Goal: Check status: Check status

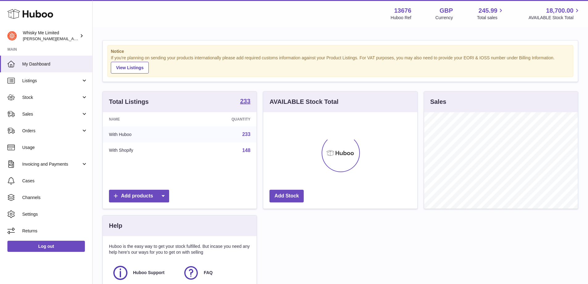
scroll to position [96, 154]
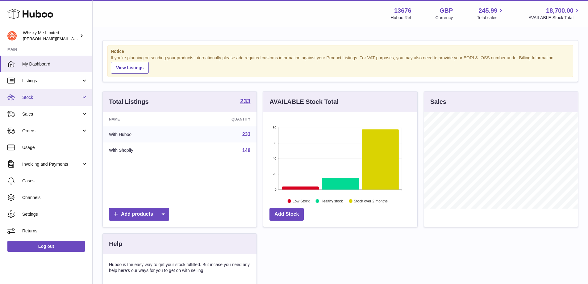
click at [63, 100] on link "Stock" at bounding box center [46, 97] width 92 height 17
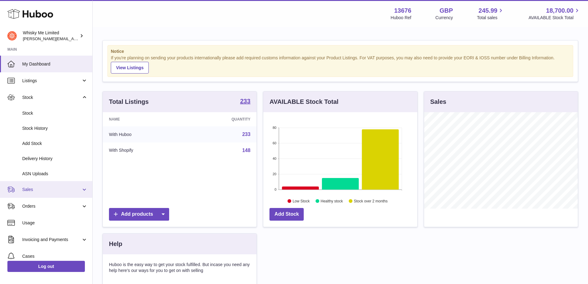
click at [48, 192] on span "Sales" at bounding box center [51, 190] width 59 height 6
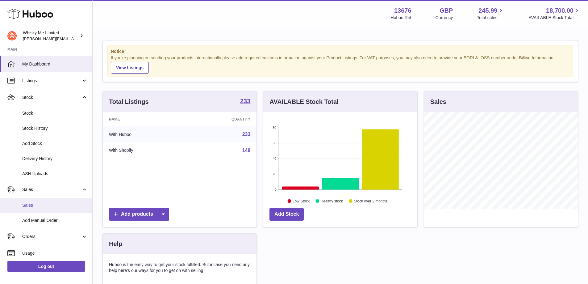
click at [40, 204] on span "Sales" at bounding box center [54, 205] width 65 height 6
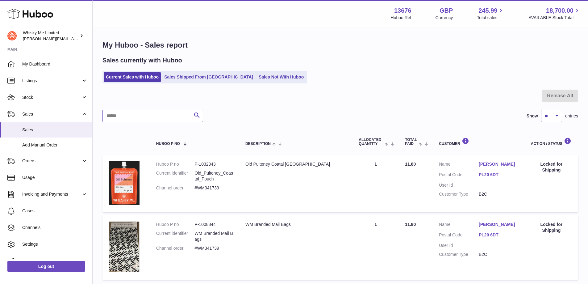
click at [151, 119] on input "text" at bounding box center [153, 116] width 101 height 12
click at [191, 82] on link "Sales Shipped From [GEOGRAPHIC_DATA]" at bounding box center [208, 77] width 93 height 10
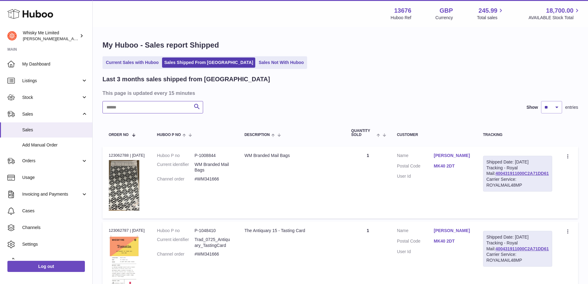
click at [139, 107] on input "text" at bounding box center [153, 107] width 101 height 12
paste input "*******"
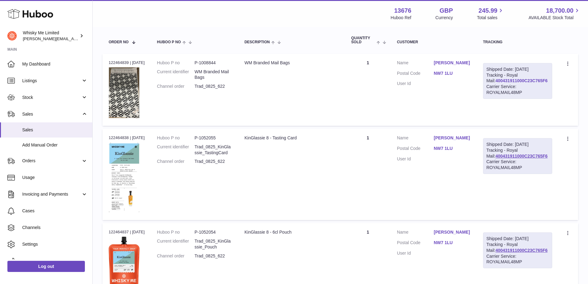
click at [526, 83] on link "400431911000C23C765F6" at bounding box center [522, 80] width 52 height 5
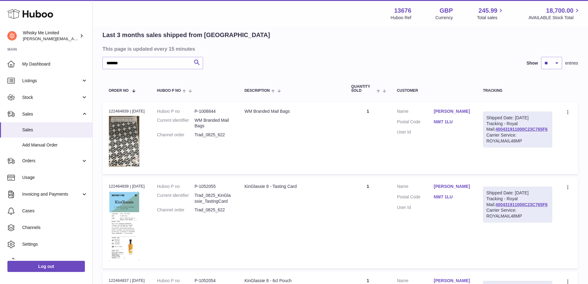
scroll to position [0, 0]
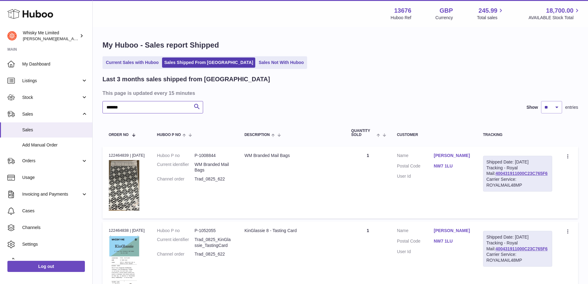
drag, startPoint x: 153, startPoint y: 109, endPoint x: 114, endPoint y: 104, distance: 39.0
paste input "text"
click at [0, 105] on div at bounding box center [0, 142] width 0 height 284
click at [518, 176] on link "400431911000C2329C75E" at bounding box center [521, 173] width 53 height 5
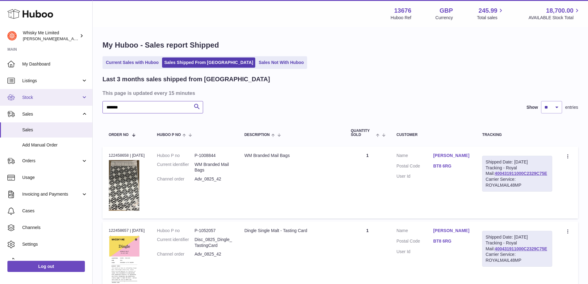
drag, startPoint x: 144, startPoint y: 102, endPoint x: 78, endPoint y: 96, distance: 65.4
paste input "text"
click at [527, 176] on link "400431911000C23481CD5" at bounding box center [522, 173] width 53 height 5
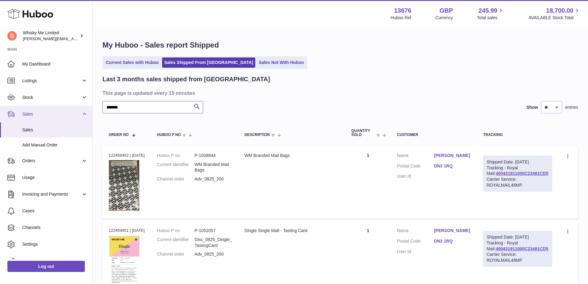
drag, startPoint x: 138, startPoint y: 106, endPoint x: 62, endPoint y: 106, distance: 75.7
paste input "text"
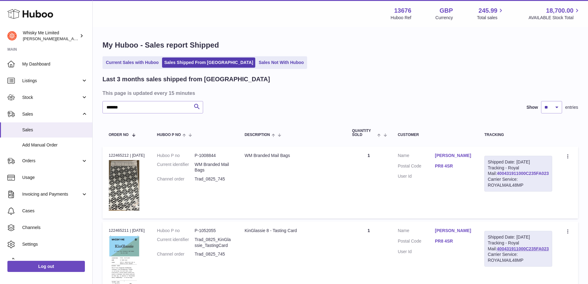
click at [529, 176] on link "400431911000C235FA023" at bounding box center [523, 173] width 52 height 5
drag, startPoint x: 140, startPoint y: 107, endPoint x: 83, endPoint y: 109, distance: 56.3
click at [152, 101] on input "*******" at bounding box center [153, 107] width 101 height 12
drag, startPoint x: 145, startPoint y: 107, endPoint x: 90, endPoint y: 110, distance: 55.4
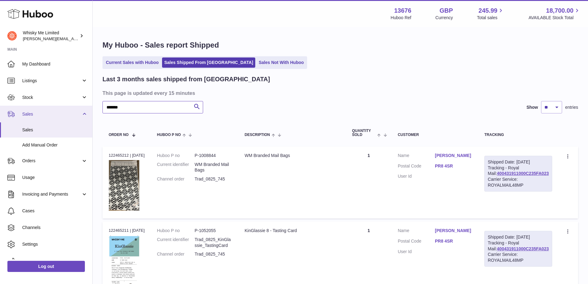
paste input "text"
click at [0, 105] on div at bounding box center [0, 142] width 0 height 284
click at [538, 176] on link "400431911000C23D8F7A0" at bounding box center [521, 173] width 53 height 5
drag, startPoint x: 124, startPoint y: 102, endPoint x: 107, endPoint y: 103, distance: 17.3
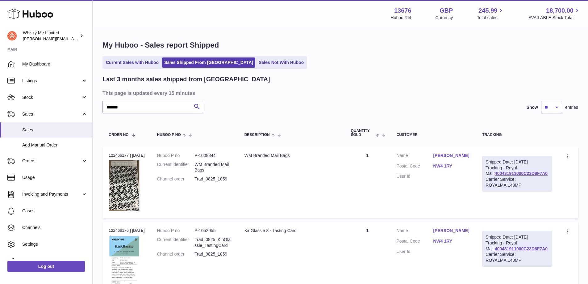
drag, startPoint x: 134, startPoint y: 109, endPoint x: 66, endPoint y: 113, distance: 68.1
paste input "text"
click at [535, 176] on link "400431911000C234C8B9D" at bounding box center [522, 173] width 53 height 5
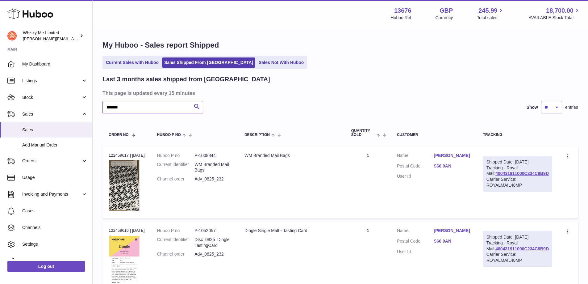
drag, startPoint x: 150, startPoint y: 105, endPoint x: 91, endPoint y: 110, distance: 59.5
paste input "text"
click at [522, 176] on link "400431911000C2360D7A1" at bounding box center [521, 173] width 53 height 5
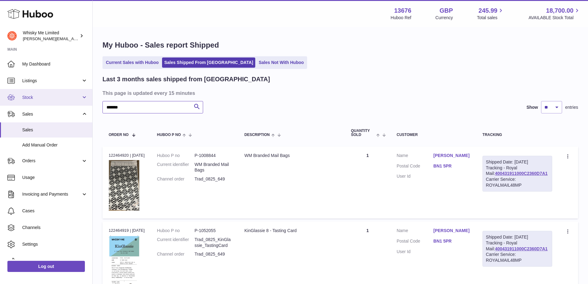
drag, startPoint x: 141, startPoint y: 113, endPoint x: 82, endPoint y: 100, distance: 60.3
paste input "*"
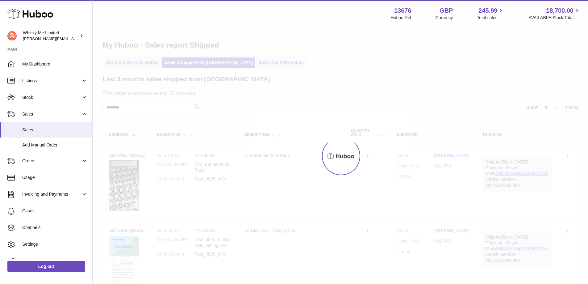
click at [193, 108] on div at bounding box center [341, 156] width 496 height 256
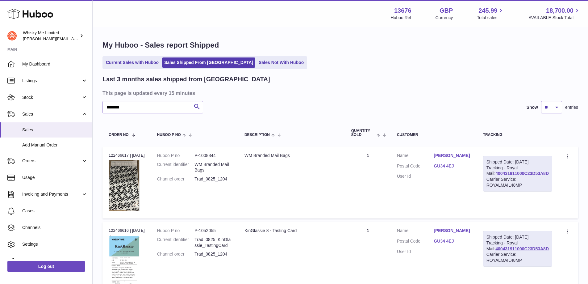
click at [528, 176] on link "400431911000C23D53A8D" at bounding box center [522, 173] width 53 height 5
drag, startPoint x: 145, startPoint y: 106, endPoint x: 2, endPoint y: 110, distance: 143.4
paste input "text"
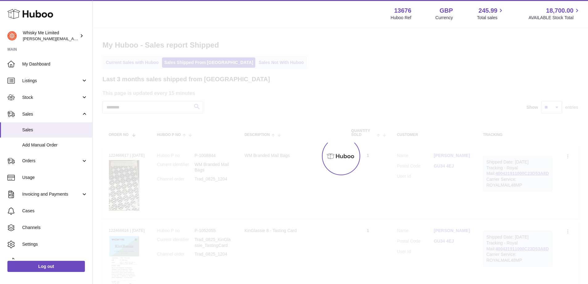
click at [195, 109] on div at bounding box center [341, 156] width 496 height 256
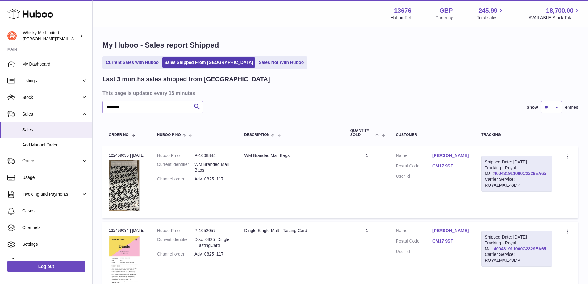
click at [517, 173] on link "400431911000C2329EA65" at bounding box center [520, 173] width 53 height 5
drag, startPoint x: 151, startPoint y: 110, endPoint x: 74, endPoint y: 111, distance: 77.9
paste input "text"
click at [542, 176] on link "400431911000C23CA2D36" at bounding box center [521, 173] width 53 height 5
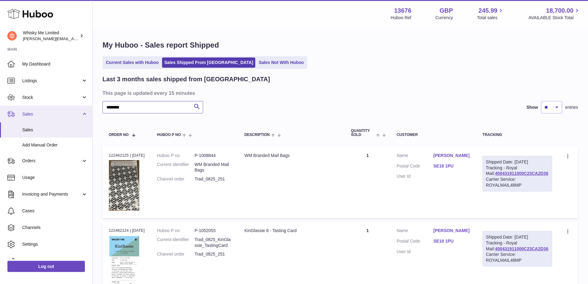
drag, startPoint x: 163, startPoint y: 103, endPoint x: 83, endPoint y: 107, distance: 79.8
paste input "text"
click at [516, 176] on link "400431911000C23ED420B" at bounding box center [522, 173] width 53 height 5
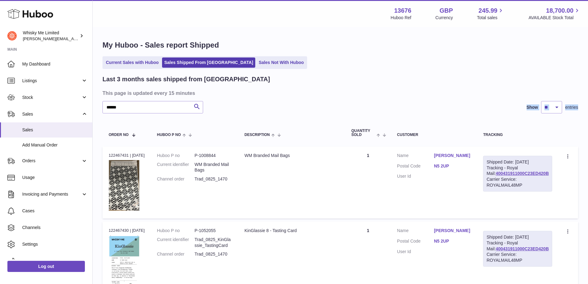
drag, startPoint x: 161, startPoint y: 114, endPoint x: 152, endPoint y: 107, distance: 11.3
click at [152, 108] on div "Last 3 months sales shipped from Huboo This page is updated every 15 minutes **…" at bounding box center [341, 232] width 476 height 314
drag, startPoint x: 152, startPoint y: 107, endPoint x: 113, endPoint y: 113, distance: 39.3
click at [113, 113] on input "******" at bounding box center [153, 107] width 101 height 12
paste input "****"
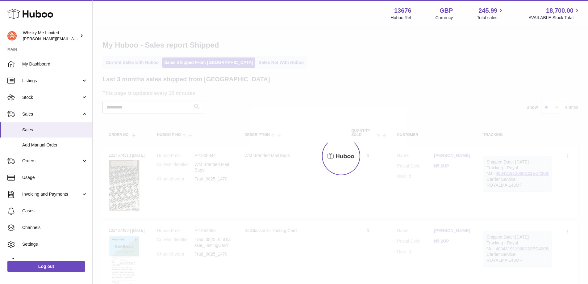
drag, startPoint x: 143, startPoint y: 106, endPoint x: 99, endPoint y: 110, distance: 44.1
click at [97, 110] on div "**********" at bounding box center [341, 200] width 496 height 401
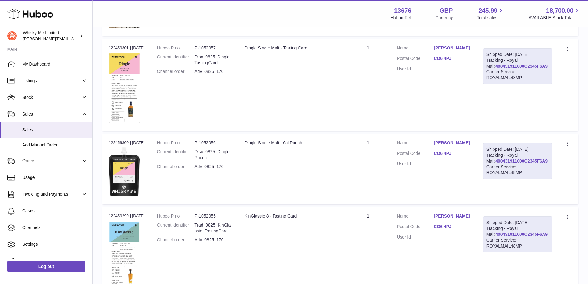
scroll to position [154, 0]
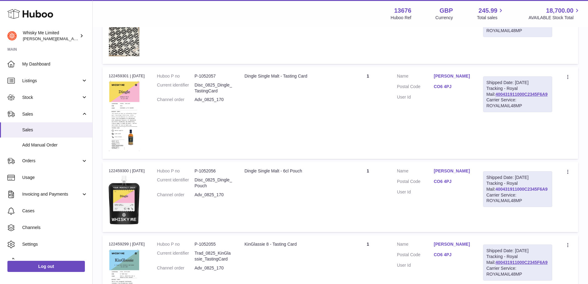
click at [537, 192] on link "400431911000C2345F6A9" at bounding box center [522, 189] width 52 height 5
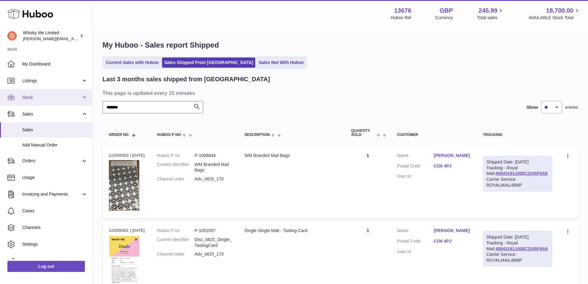
drag, startPoint x: 162, startPoint y: 113, endPoint x: 108, endPoint y: 99, distance: 56.7
paste input "*"
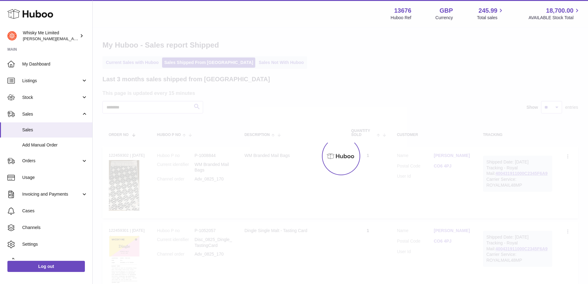
click at [198, 109] on div at bounding box center [341, 156] width 496 height 256
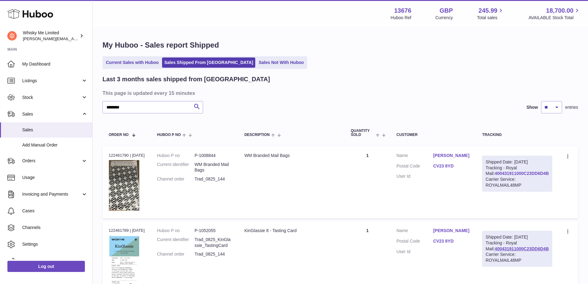
click at [525, 176] on link "400431911000C23DD6D4B" at bounding box center [522, 173] width 54 height 5
drag, startPoint x: 139, startPoint y: 106, endPoint x: 105, endPoint y: 107, distance: 34.0
click at [105, 107] on input "********" at bounding box center [153, 107] width 101 height 12
paste input "text"
click at [522, 176] on link "400431911000C23D9E5A2" at bounding box center [522, 173] width 53 height 5
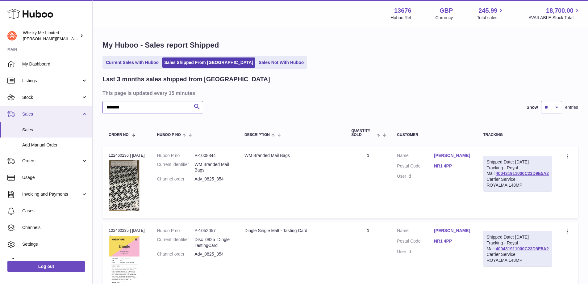
drag, startPoint x: 126, startPoint y: 109, endPoint x: 58, endPoint y: 110, distance: 68.0
paste input "text"
click at [539, 176] on link "400431911000C23488654" at bounding box center [520, 173] width 51 height 5
drag, startPoint x: 163, startPoint y: 104, endPoint x: 99, endPoint y: 95, distance: 65.3
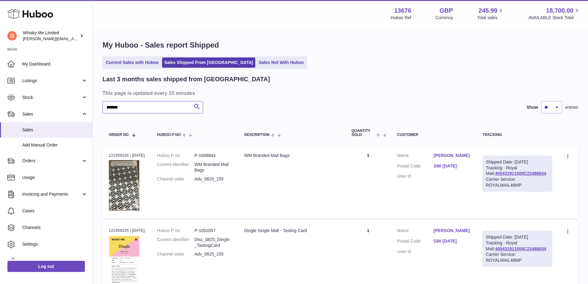
paste input "text"
click at [522, 176] on link "400431911000C2363907D" at bounding box center [523, 173] width 52 height 5
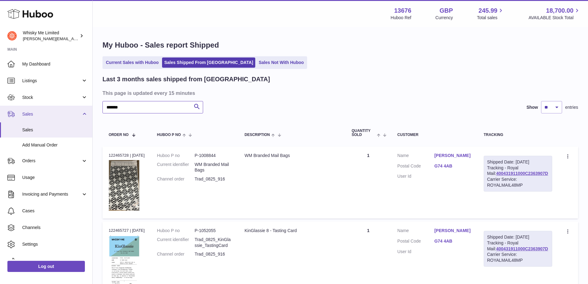
drag, startPoint x: 148, startPoint y: 108, endPoint x: 65, endPoint y: 116, distance: 83.2
paste input "text"
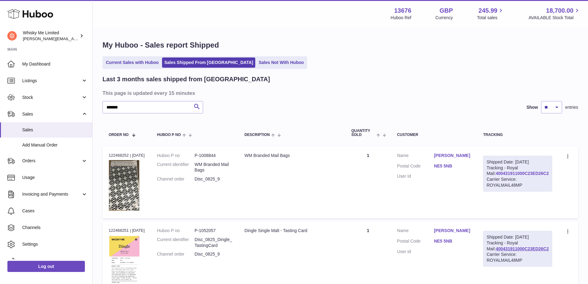
click at [535, 176] on link "400431911000C23ED26C2" at bounding box center [522, 173] width 53 height 5
drag, startPoint x: 138, startPoint y: 103, endPoint x: 73, endPoint y: 103, distance: 65.2
paste input "text"
click at [193, 107] on button "Search" at bounding box center [197, 107] width 12 height 12
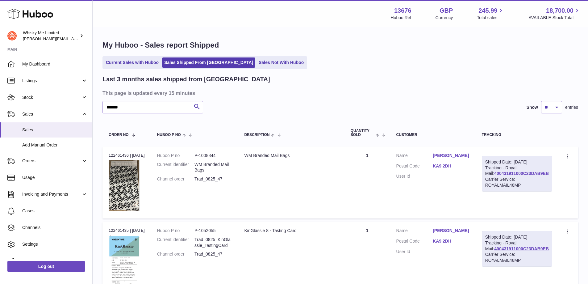
click at [530, 172] on link "400431911000C23DAB9EB" at bounding box center [522, 173] width 55 height 5
drag, startPoint x: 155, startPoint y: 108, endPoint x: 77, endPoint y: 108, distance: 78.8
paste input "text"
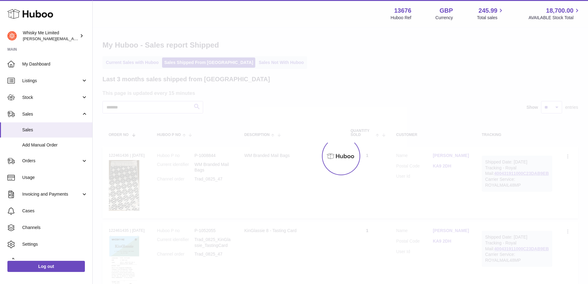
click at [193, 111] on div at bounding box center [341, 156] width 496 height 256
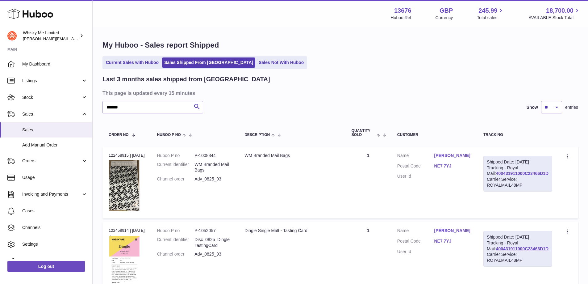
click at [523, 176] on link "400431911000C23466D1D" at bounding box center [522, 173] width 53 height 5
drag, startPoint x: 137, startPoint y: 113, endPoint x: 44, endPoint y: 104, distance: 93.7
paste input "*"
click at [0, 105] on div at bounding box center [0, 142] width 0 height 284
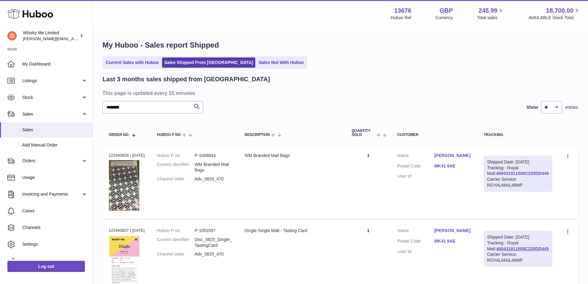
click at [535, 176] on link "400431911000C235DD445" at bounding box center [523, 173] width 53 height 5
drag, startPoint x: 145, startPoint y: 107, endPoint x: 16, endPoint y: 118, distance: 129.0
paste input "text"
click at [521, 174] on div "Shipped Date: 9th Aug 2025 Tracking - Royal Mail: 400431911000C23EA836E Carrier…" at bounding box center [517, 174] width 69 height 36
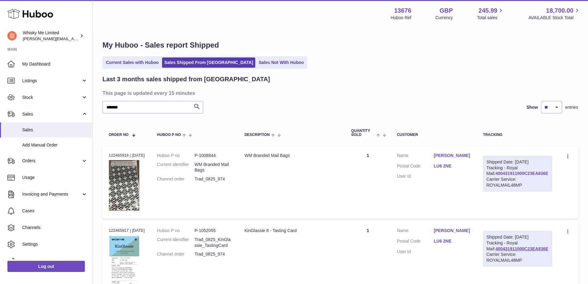
click at [524, 176] on link "400431911000C23EA836E" at bounding box center [522, 173] width 53 height 5
click at [533, 176] on link "400431911000C23EA836E" at bounding box center [522, 173] width 53 height 5
drag, startPoint x: 178, startPoint y: 110, endPoint x: 65, endPoint y: 113, distance: 113.1
paste input "text"
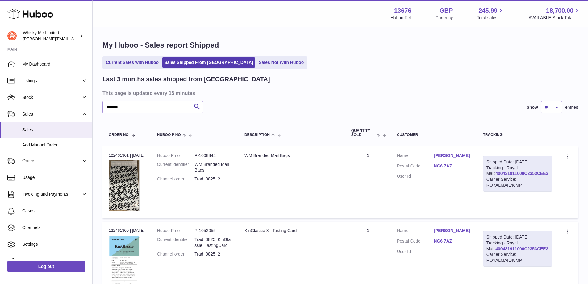
click at [522, 176] on link "400431911000C2353CEE3" at bounding box center [522, 173] width 53 height 5
drag, startPoint x: 147, startPoint y: 106, endPoint x: 74, endPoint y: 97, distance: 72.8
click at [536, 176] on link "400431911000C234AD9A3" at bounding box center [522, 173] width 53 height 5
drag, startPoint x: 131, startPoint y: 101, endPoint x: 114, endPoint y: 107, distance: 18.0
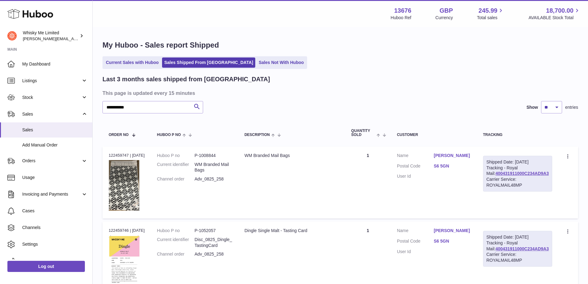
drag, startPoint x: 137, startPoint y: 104, endPoint x: 52, endPoint y: 120, distance: 86.6
paste input "text"
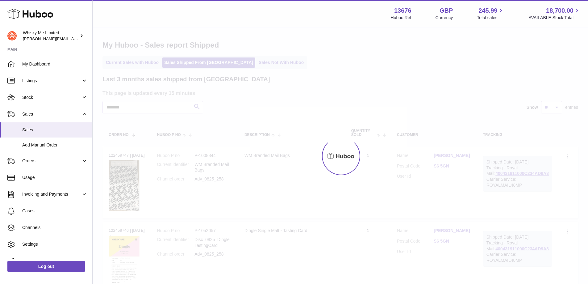
click at [199, 108] on div at bounding box center [341, 156] width 496 height 256
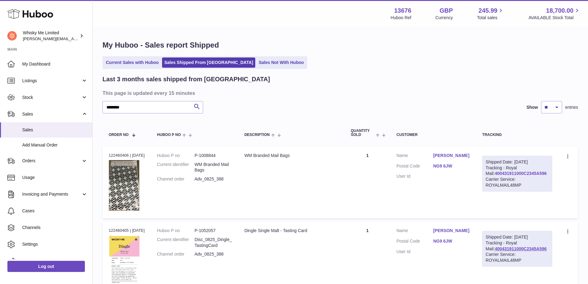
click at [536, 176] on link "400431911000C2345A596" at bounding box center [521, 173] width 52 height 5
drag, startPoint x: 145, startPoint y: 105, endPoint x: 4, endPoint y: 117, distance: 141.4
paste input "*"
click at [0, 105] on div at bounding box center [0, 142] width 0 height 284
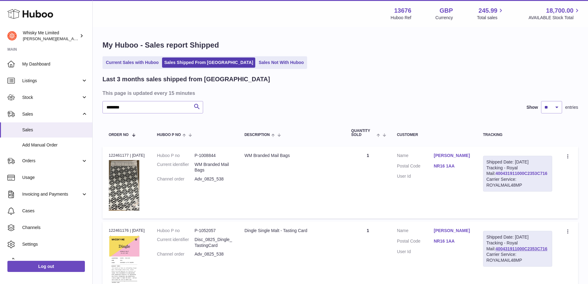
click at [536, 176] on link "400431911000C2353C716" at bounding box center [522, 173] width 52 height 5
drag, startPoint x: 150, startPoint y: 101, endPoint x: 120, endPoint y: 105, distance: 31.2
paste input "text"
click at [536, 176] on link "400431911000C234D7EBF" at bounding box center [522, 173] width 53 height 5
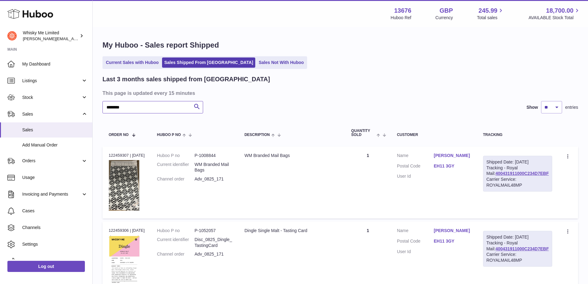
drag, startPoint x: 145, startPoint y: 105, endPoint x: 92, endPoint y: 101, distance: 53.0
paste input "*******"
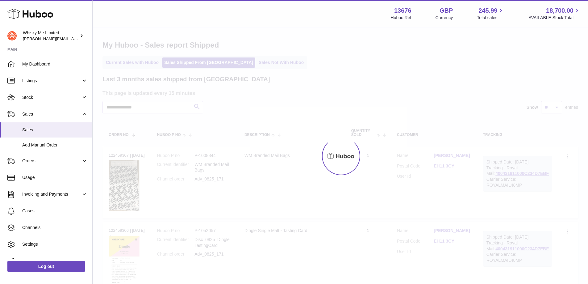
click at [195, 108] on div at bounding box center [341, 156] width 496 height 256
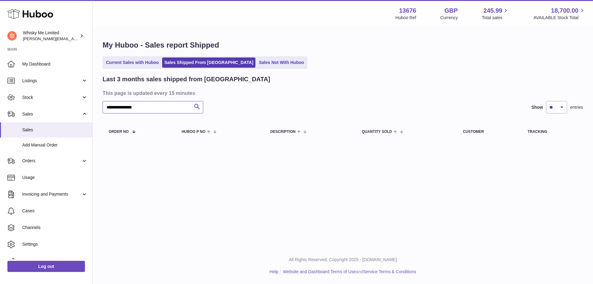
click at [145, 109] on input "**********" at bounding box center [153, 107] width 101 height 12
click at [111, 107] on input "**********" at bounding box center [153, 107] width 101 height 12
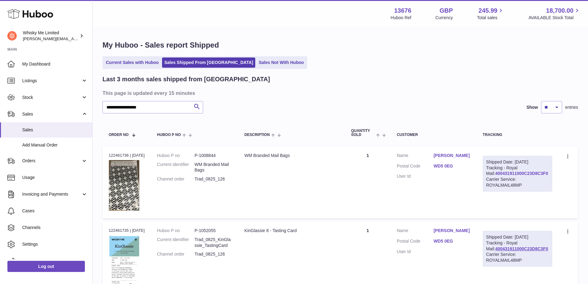
click at [534, 176] on link "400431911000C23D8C3F0" at bounding box center [521, 173] width 53 height 5
click at [124, 103] on input "**********" at bounding box center [153, 107] width 101 height 12
click at [125, 103] on input "**********" at bounding box center [153, 107] width 101 height 12
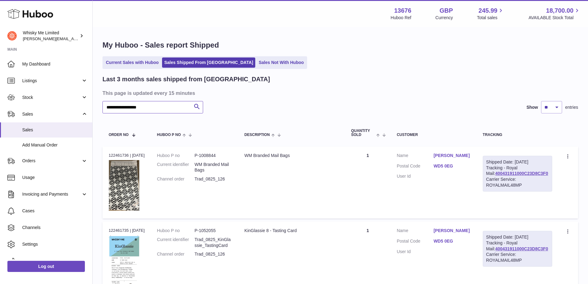
click at [125, 103] on input "**********" at bounding box center [153, 107] width 101 height 12
click at [149, 107] on input "**********" at bounding box center [153, 107] width 101 height 12
drag, startPoint x: 161, startPoint y: 106, endPoint x: 68, endPoint y: 108, distance: 93.0
paste input "text"
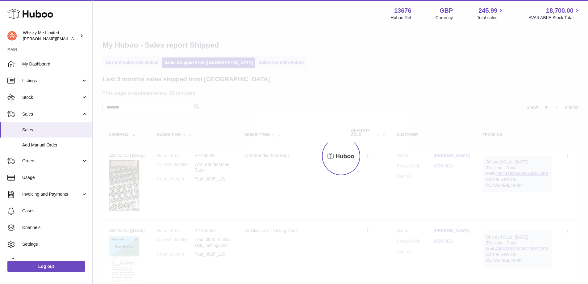
click at [200, 104] on div at bounding box center [341, 156] width 496 height 256
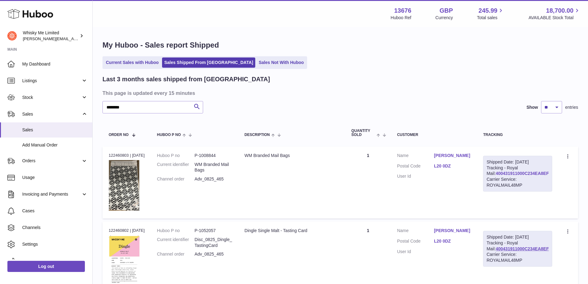
click at [521, 176] on link "400431911000C234EA8EF" at bounding box center [522, 173] width 53 height 5
drag, startPoint x: 141, startPoint y: 106, endPoint x: 101, endPoint y: 108, distance: 40.5
paste input "*"
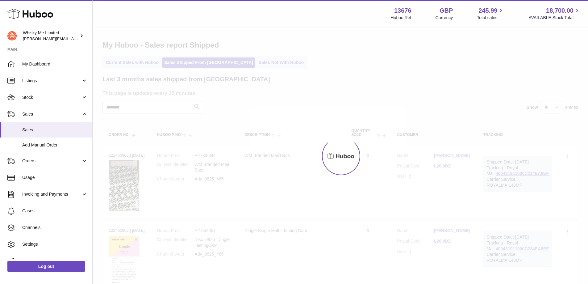
click at [198, 106] on div at bounding box center [341, 156] width 496 height 256
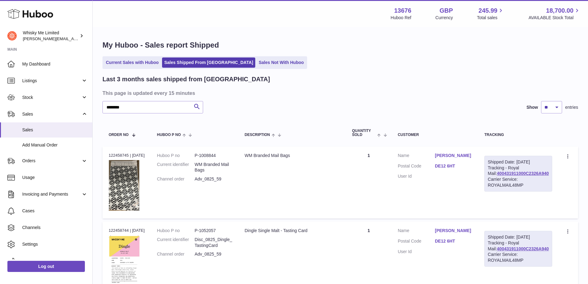
click at [517, 175] on div "Shipped Date: 8th Aug 2025 Tracking - Royal Mail: 400431911000C2326A940 Carrier…" at bounding box center [519, 174] width 68 height 36
click at [517, 176] on link "400431911000C2326A940" at bounding box center [523, 173] width 52 height 5
drag, startPoint x: 144, startPoint y: 110, endPoint x: 48, endPoint y: 108, distance: 96.1
paste input "text"
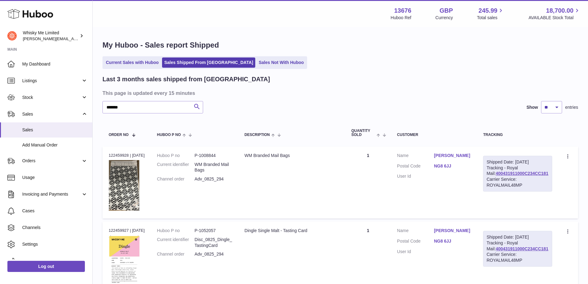
click at [200, 107] on icon "submit" at bounding box center [196, 107] width 7 height 8
click at [502, 176] on link "400431911000C234CC181" at bounding box center [522, 173] width 53 height 5
drag, startPoint x: 157, startPoint y: 112, endPoint x: 85, endPoint y: 108, distance: 72.7
paste input "*"
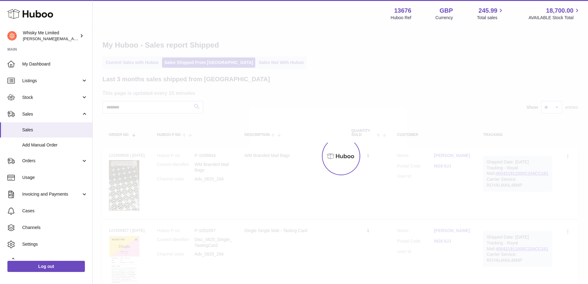
click at [198, 108] on div at bounding box center [341, 156] width 496 height 256
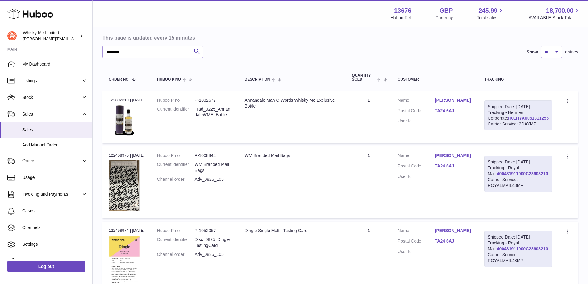
scroll to position [93, 0]
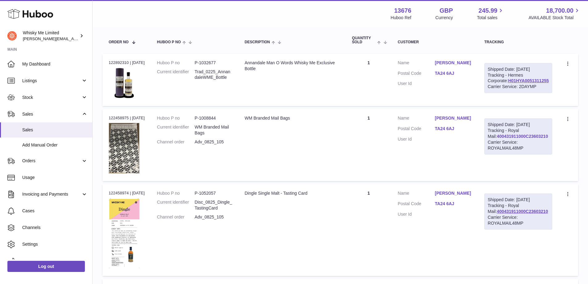
click at [525, 139] on link "400431911000C23603210" at bounding box center [522, 136] width 51 height 5
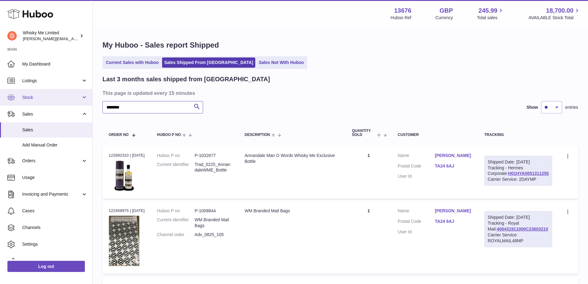
drag, startPoint x: 145, startPoint y: 106, endPoint x: 74, endPoint y: 102, distance: 71.8
paste input "text"
type input "*******"
click at [0, 108] on div at bounding box center [0, 142] width 0 height 284
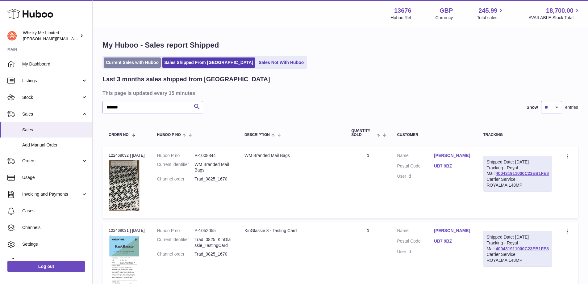
click at [131, 62] on link "Current Sales with Huboo" at bounding box center [132, 62] width 57 height 10
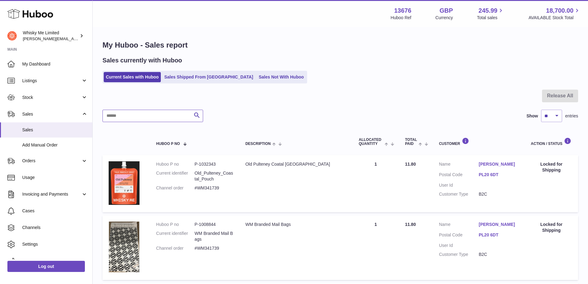
click at [164, 116] on input "text" at bounding box center [153, 116] width 101 height 12
paste input "*******"
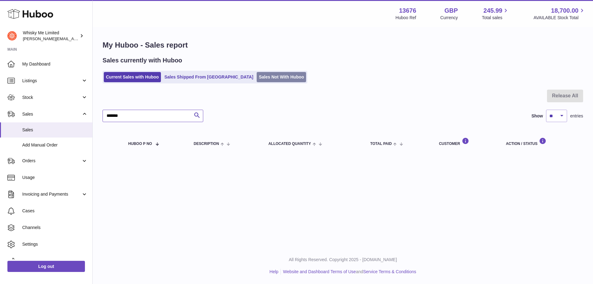
type input "*******"
click at [257, 77] on link "Sales Not With Huboo" at bounding box center [281, 77] width 49 height 10
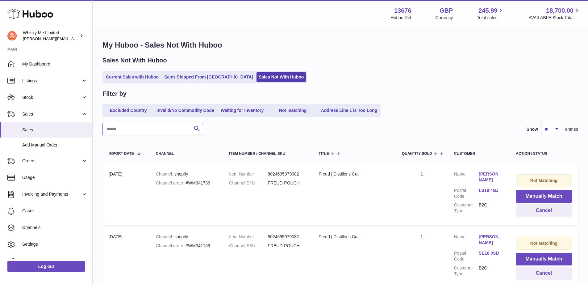
click at [175, 129] on input "text" at bounding box center [153, 129] width 101 height 12
paste input "*******"
type input "*******"
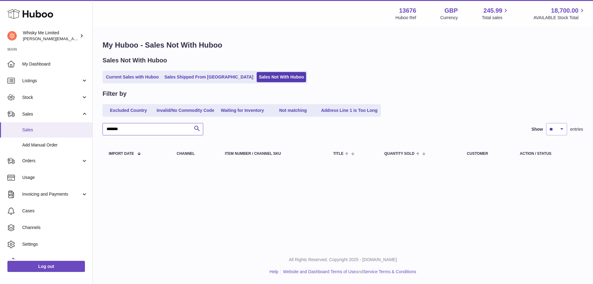
drag, startPoint x: 175, startPoint y: 130, endPoint x: 70, endPoint y: 133, distance: 105.1
click at [80, 119] on div "Huboo Whisky Me Limited frances@whiskyshop.com Main My Dashboard Listings Not w…" at bounding box center [296, 142] width 593 height 284
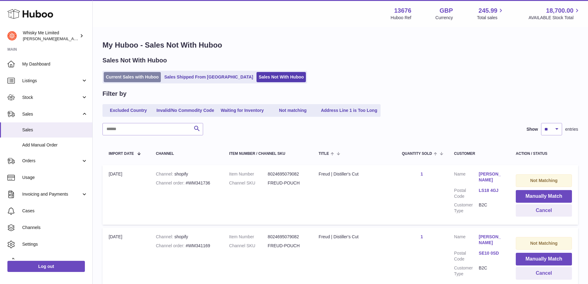
click at [153, 78] on link "Current Sales with Huboo" at bounding box center [132, 77] width 57 height 10
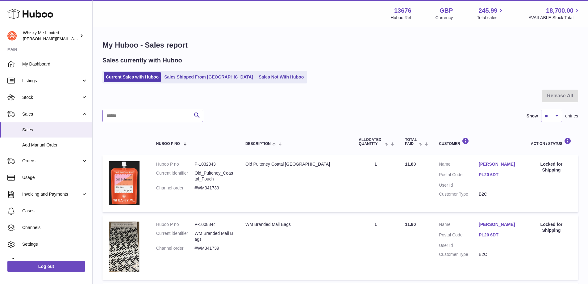
click at [167, 115] on input "text" at bounding box center [153, 116] width 101 height 12
paste input "**********"
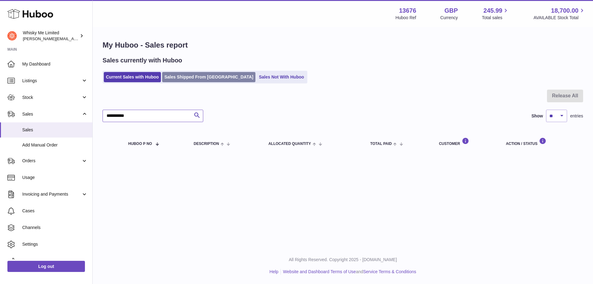
type input "**********"
click at [201, 78] on link "Sales Shipped From [GEOGRAPHIC_DATA]" at bounding box center [208, 77] width 93 height 10
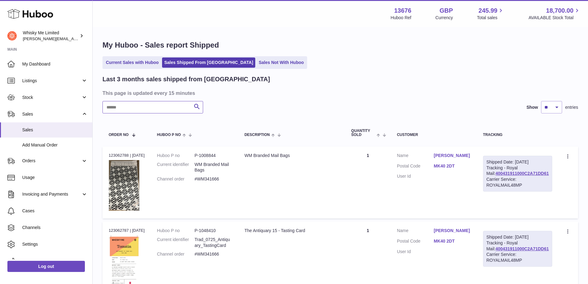
click at [145, 107] on input "text" at bounding box center [153, 107] width 101 height 12
paste input "**********"
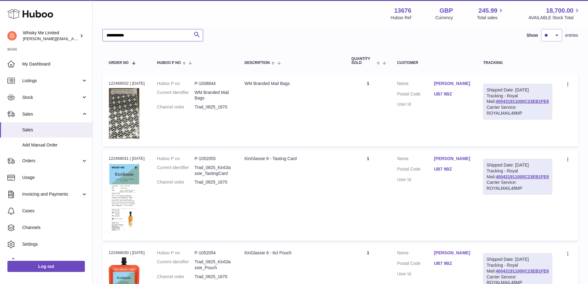
scroll to position [62, 0]
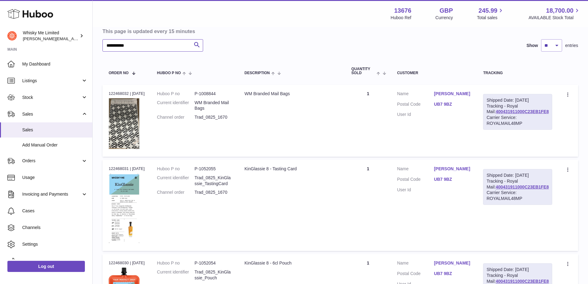
drag, startPoint x: 137, startPoint y: 50, endPoint x: 92, endPoint y: 54, distance: 45.3
paste input "text"
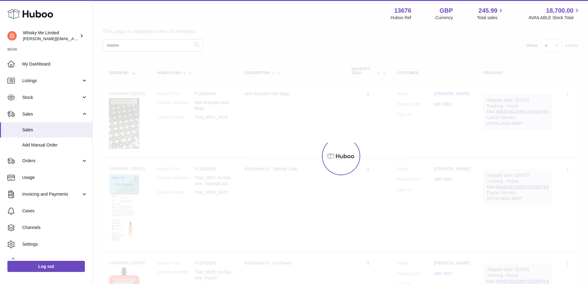
type input "********"
click at [188, 46] on div at bounding box center [341, 156] width 496 height 256
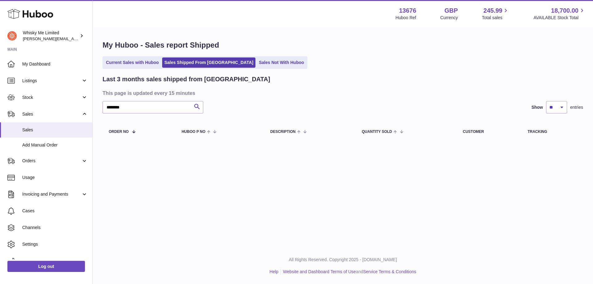
drag, startPoint x: 564, startPoint y: 181, endPoint x: 481, endPoint y: 41, distance: 162.8
